Goal: Task Accomplishment & Management: Manage account settings

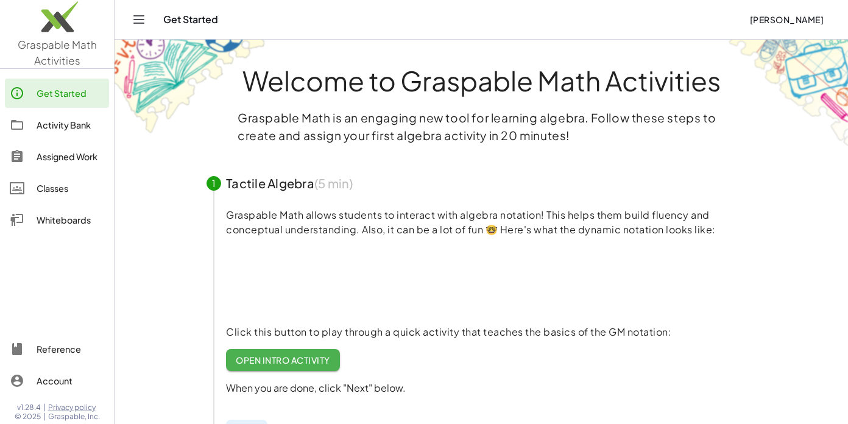
click at [57, 188] on div "Classes" at bounding box center [71, 188] width 68 height 15
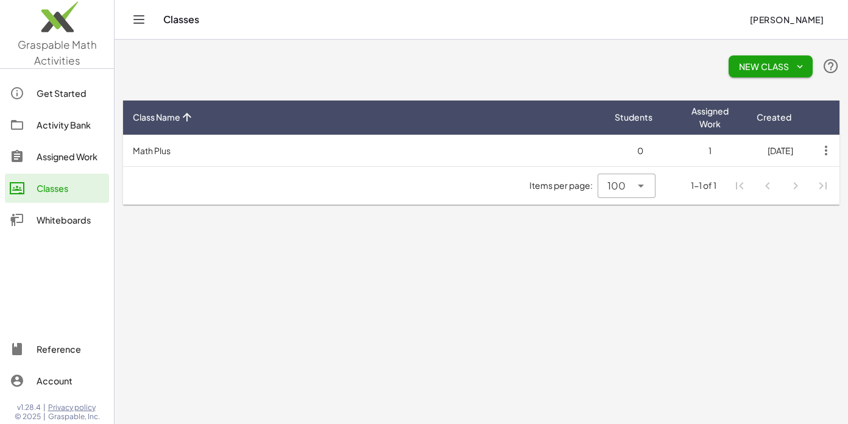
click at [799, 67] on icon "button" at bounding box center [799, 66] width 11 height 11
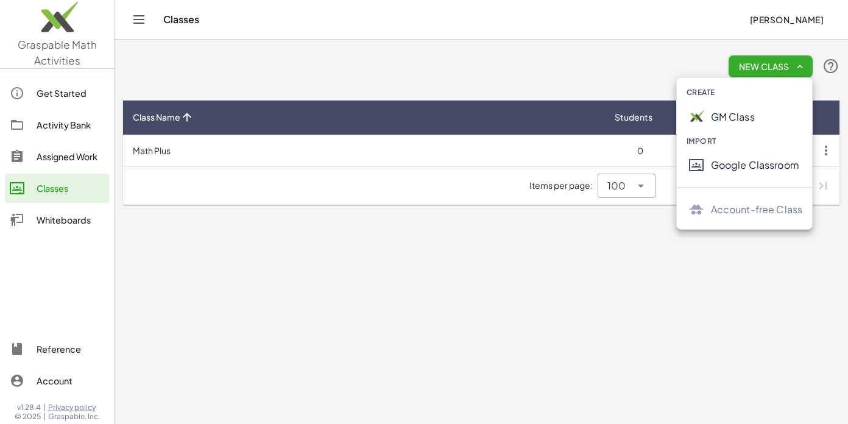
click at [435, 300] on main "New Class Class Name Students Assigned Work Created Math Plus 0 1 [DATE] Items …" at bounding box center [480, 212] width 733 height 424
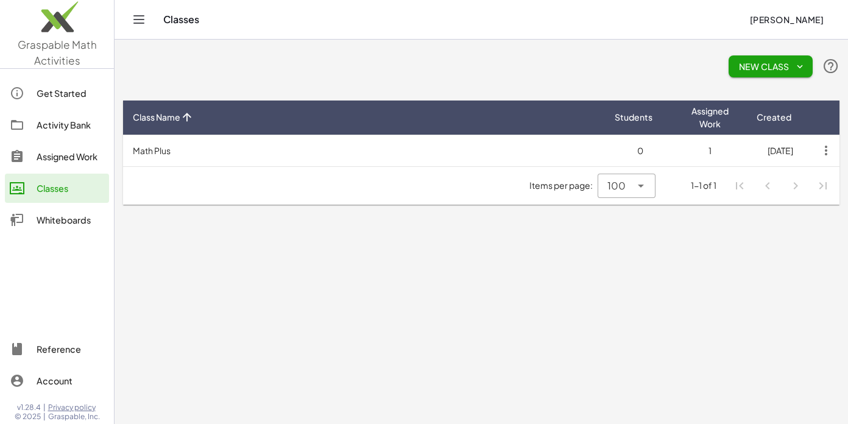
click at [155, 150] on td "Math Plus" at bounding box center [364, 151] width 482 height 32
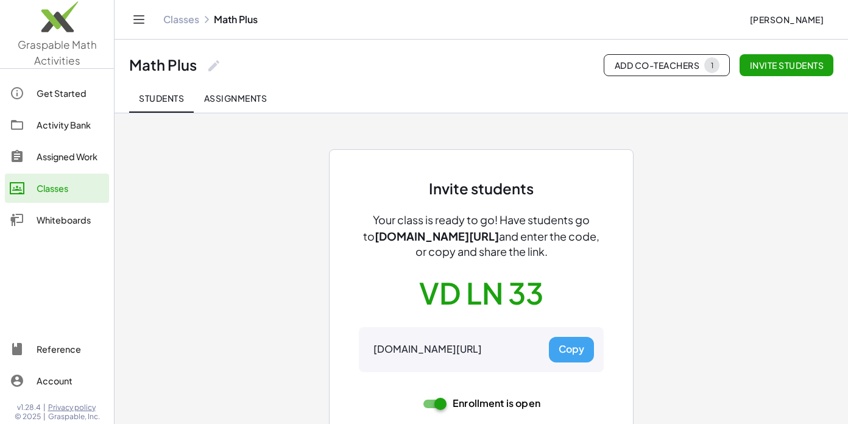
click at [560, 348] on button "Copy" at bounding box center [571, 350] width 45 height 26
